Goal: Transaction & Acquisition: Purchase product/service

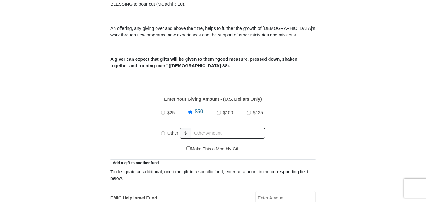
scroll to position [221, 0]
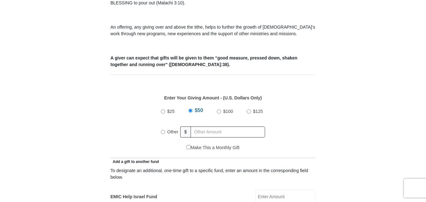
click at [163, 110] on input "$25" at bounding box center [163, 112] width 4 height 4
radio input "true"
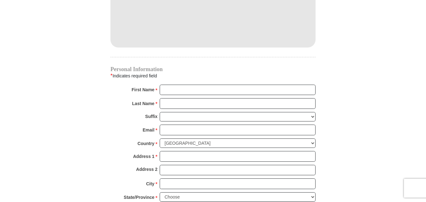
scroll to position [599, 0]
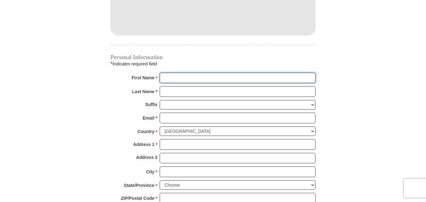
click at [170, 73] on input "First Name *" at bounding box center [238, 78] width 156 height 11
type input "Jose M & Angelita V"
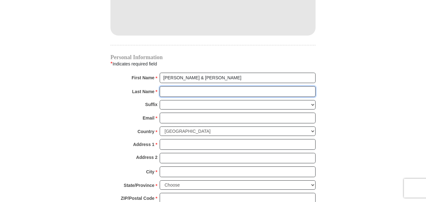
type input "Lopez"
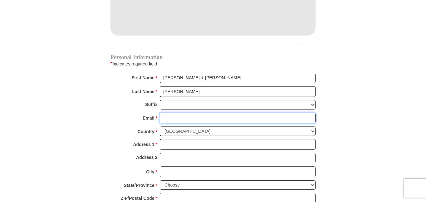
type input "jajmlopez@yahoo.com"
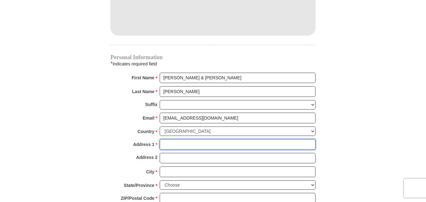
type input "PO Box 1241"
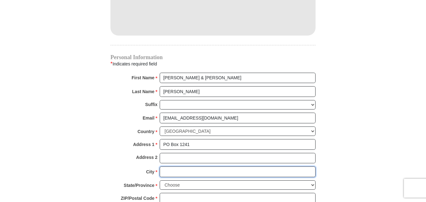
type input "Premont"
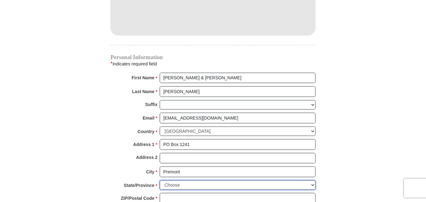
select select "TX"
type input "78375"
type input "3617748175"
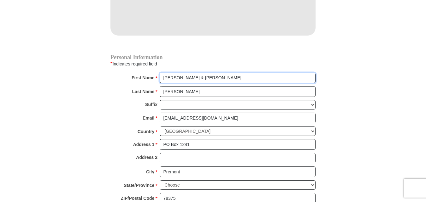
radio input "true"
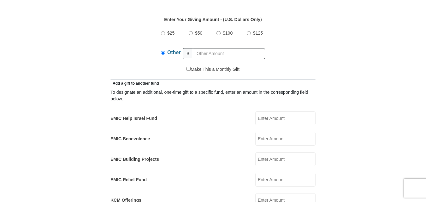
scroll to position [284, 0]
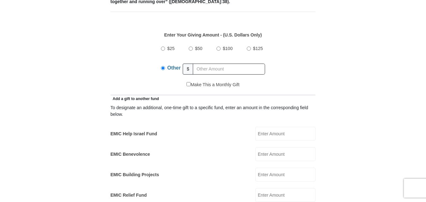
click at [164, 47] on input "$25" at bounding box center [163, 49] width 4 height 4
radio input "true"
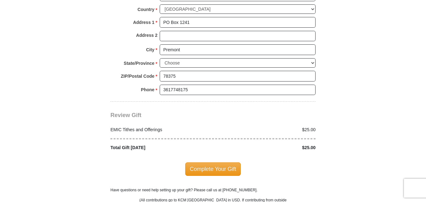
scroll to position [725, 0]
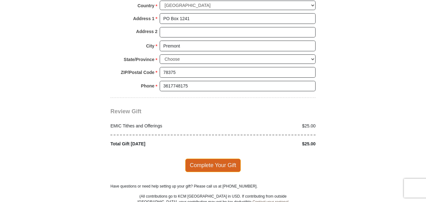
click at [206, 159] on span "Complete Your Gift" at bounding box center [213, 165] width 56 height 13
